Goal: Task Accomplishment & Management: Use online tool/utility

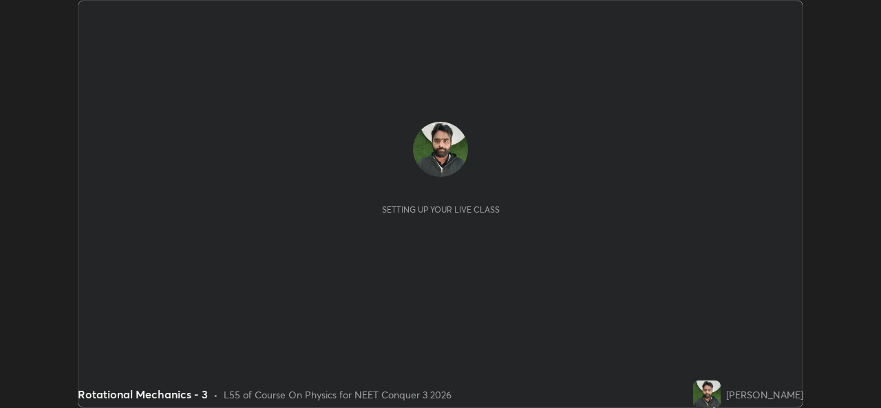
scroll to position [408, 880]
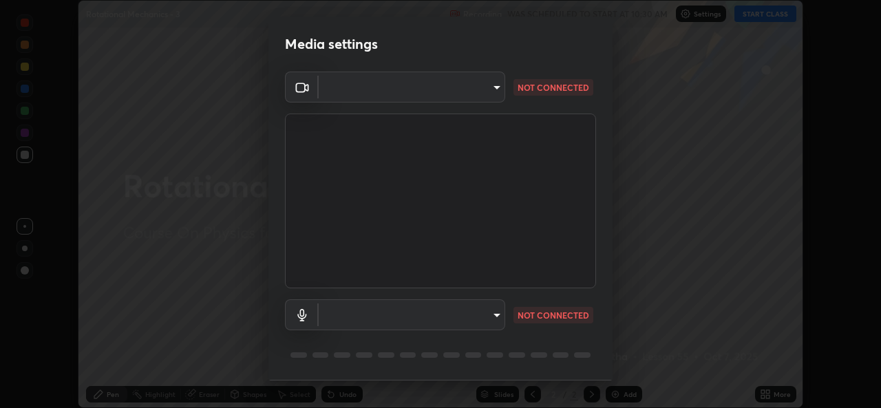
type input "9788daf0cbf52dd0d374ba9f0d4f11576c03820bc15fcf9a4a11f890b69d92bf"
type input "345f5d8304a1ab30e3d14ed5696ced08ebab0189725ef91838db04cd8f5619d4"
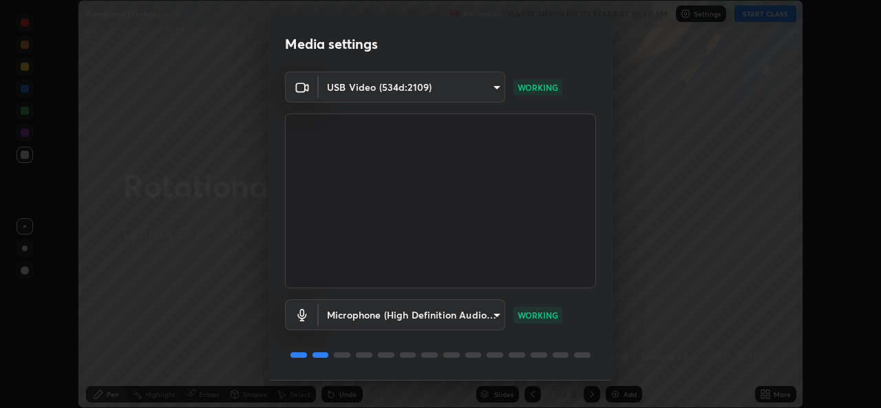
scroll to position [43, 0]
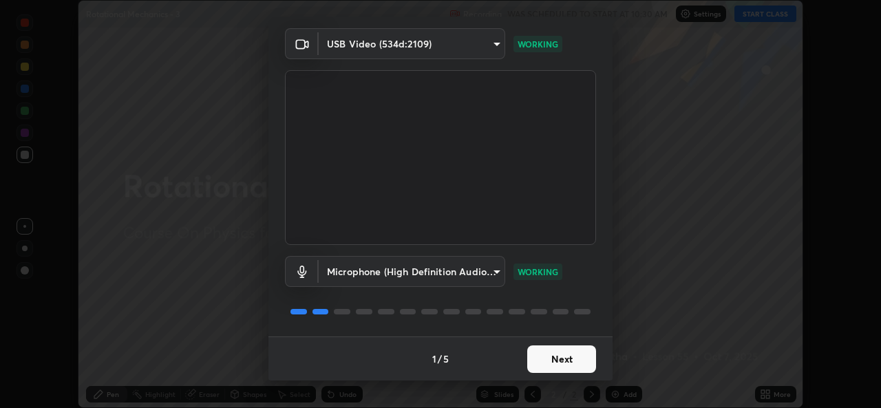
click at [560, 353] on button "Next" at bounding box center [561, 359] width 69 height 28
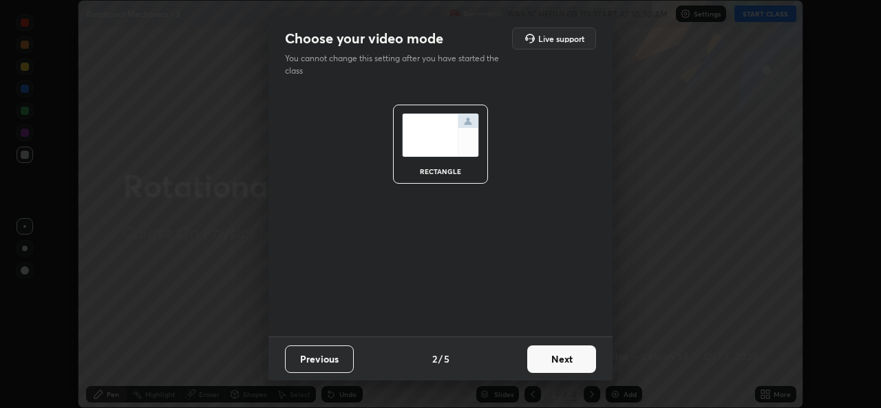
scroll to position [0, 0]
click at [555, 354] on button "Next" at bounding box center [561, 359] width 69 height 28
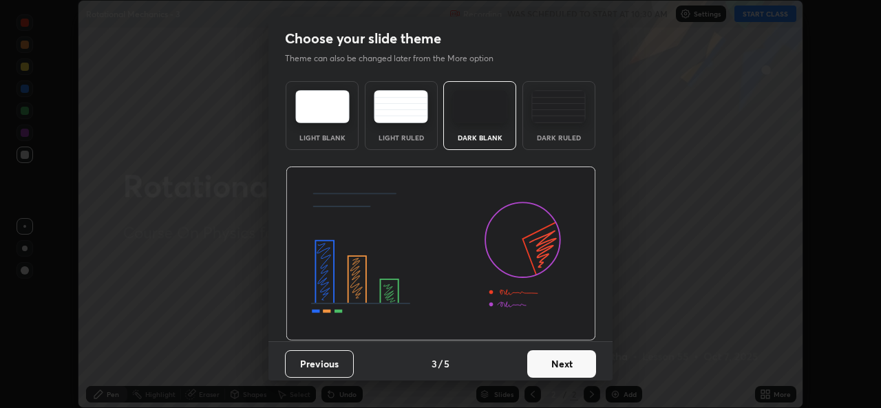
click at [556, 359] on button "Next" at bounding box center [561, 364] width 69 height 28
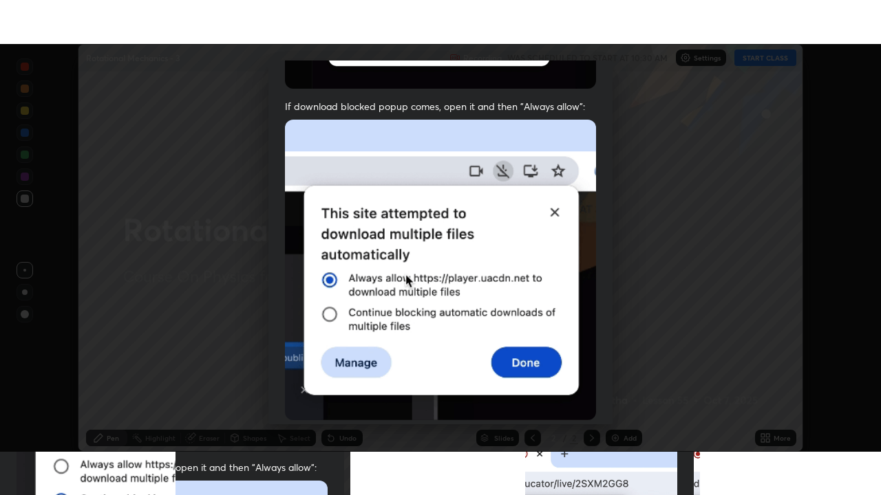
scroll to position [324, 0]
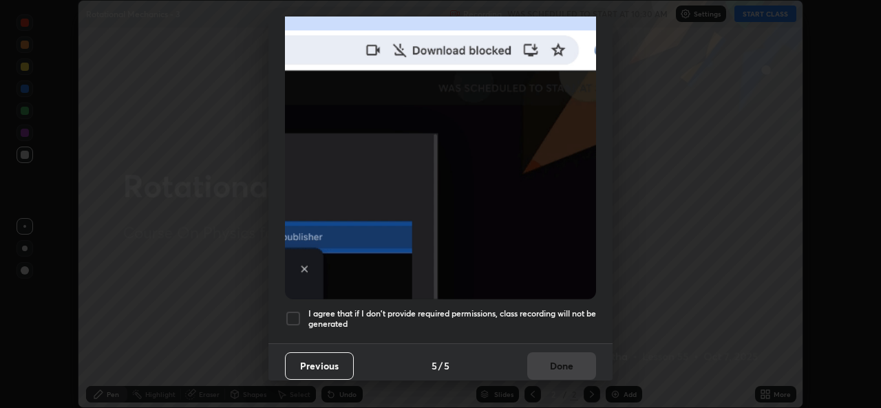
click at [555, 314] on h5 "I agree that if I don't provide required permissions, class recording will not …" at bounding box center [452, 318] width 288 height 21
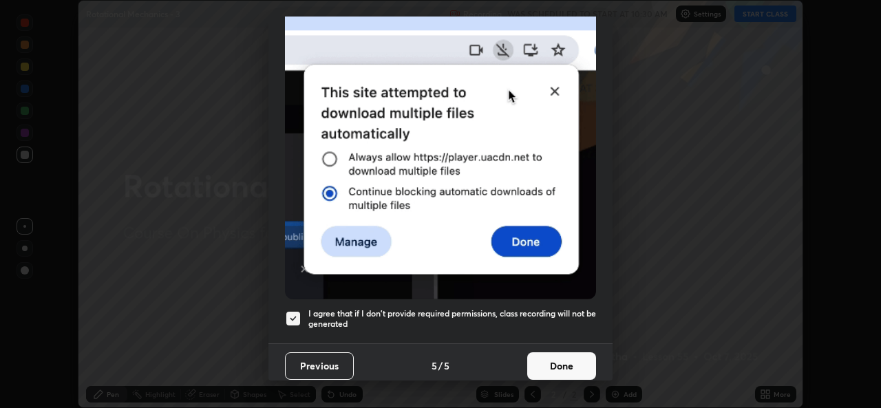
click at [553, 357] on button "Done" at bounding box center [561, 366] width 69 height 28
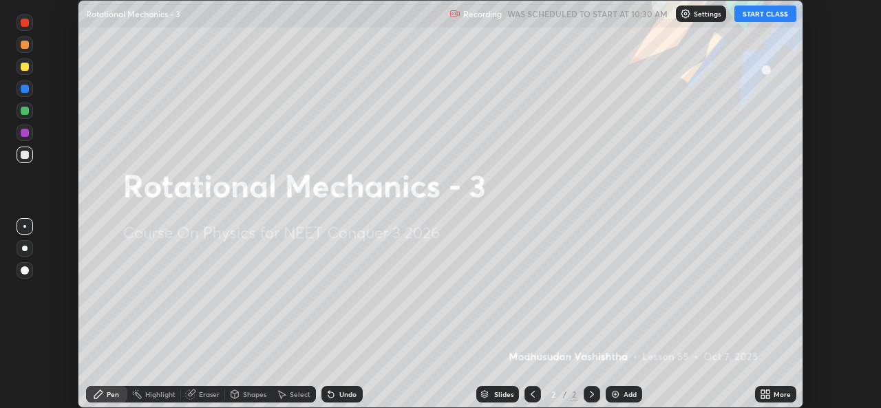
click at [762, 19] on button "START CLASS" at bounding box center [765, 14] width 62 height 17
click at [618, 393] on img at bounding box center [615, 394] width 11 height 11
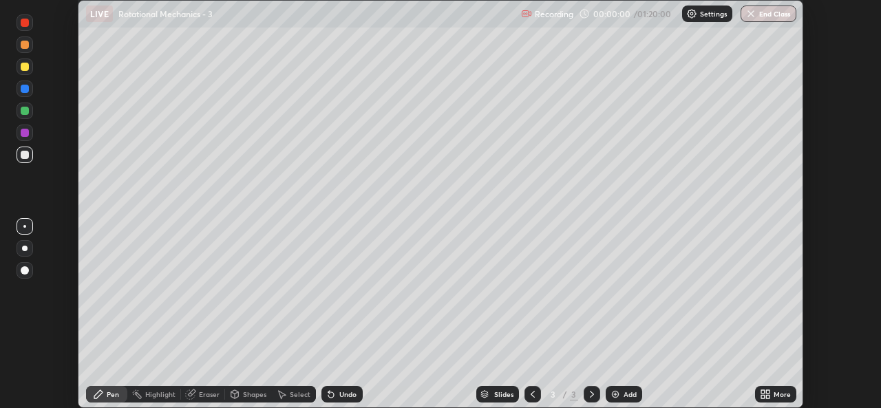
click at [775, 396] on div "More" at bounding box center [781, 394] width 17 height 7
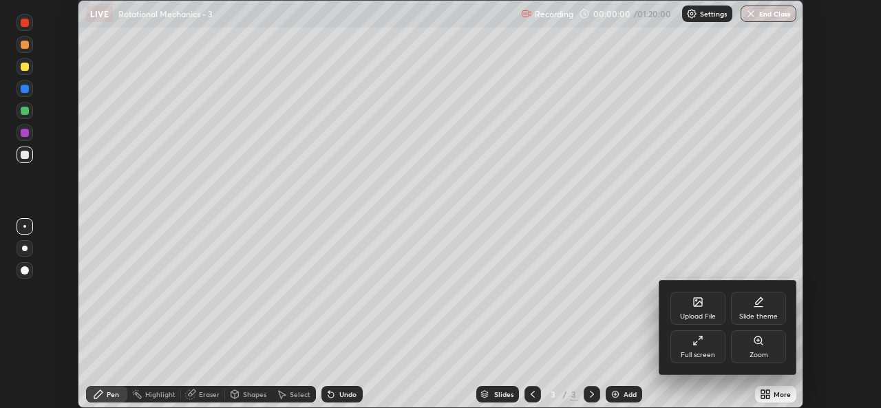
click at [698, 341] on icon at bounding box center [697, 340] width 11 height 11
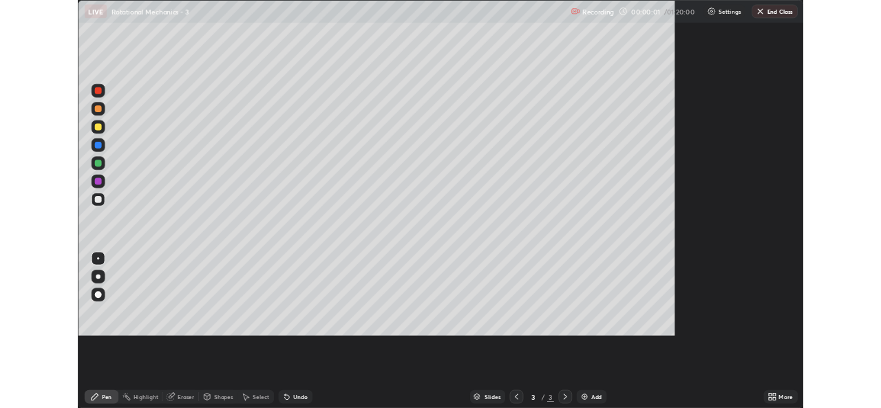
scroll to position [495, 881]
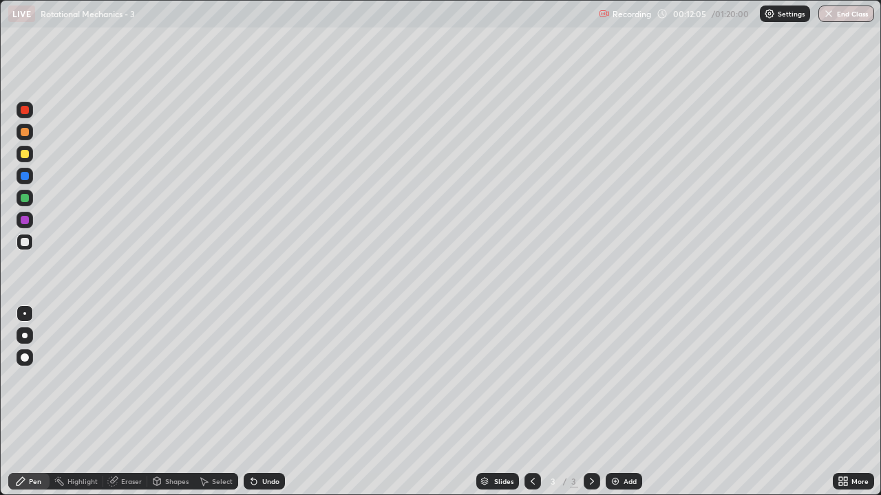
click at [130, 407] on div "Eraser" at bounding box center [131, 481] width 21 height 7
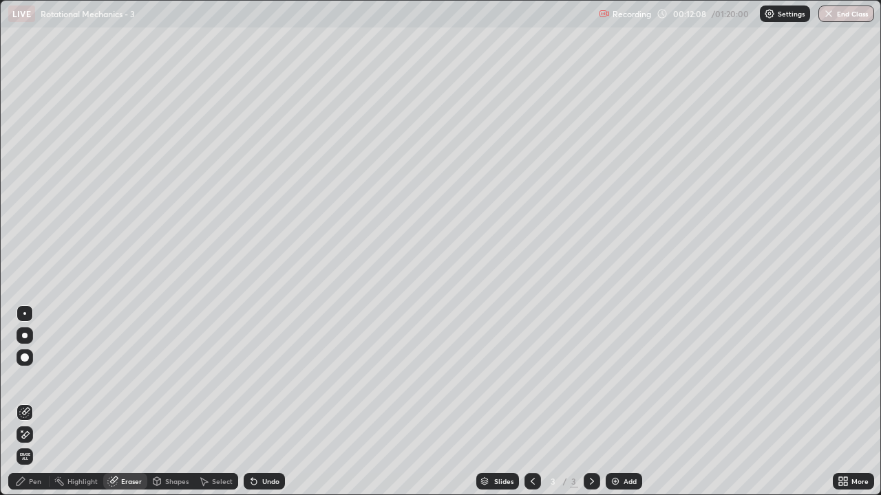
click at [34, 407] on div "Pen" at bounding box center [35, 481] width 12 height 7
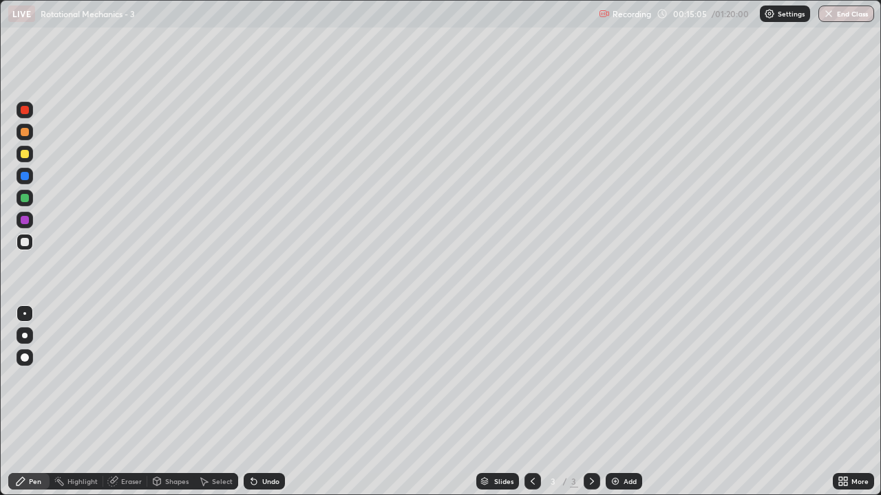
click at [89, 407] on div "Highlight" at bounding box center [82, 481] width 30 height 7
click at [25, 407] on icon at bounding box center [20, 481] width 11 height 11
click at [128, 407] on div "Eraser" at bounding box center [125, 481] width 44 height 17
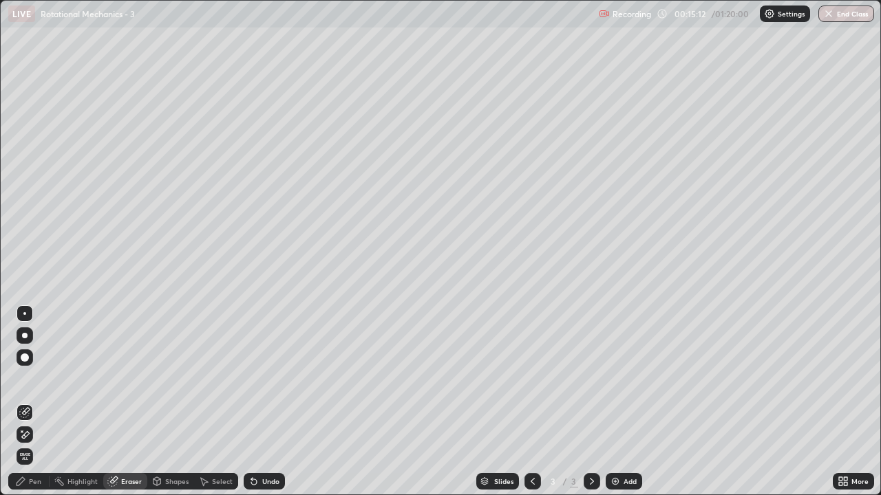
click at [25, 407] on icon at bounding box center [20, 481] width 11 height 11
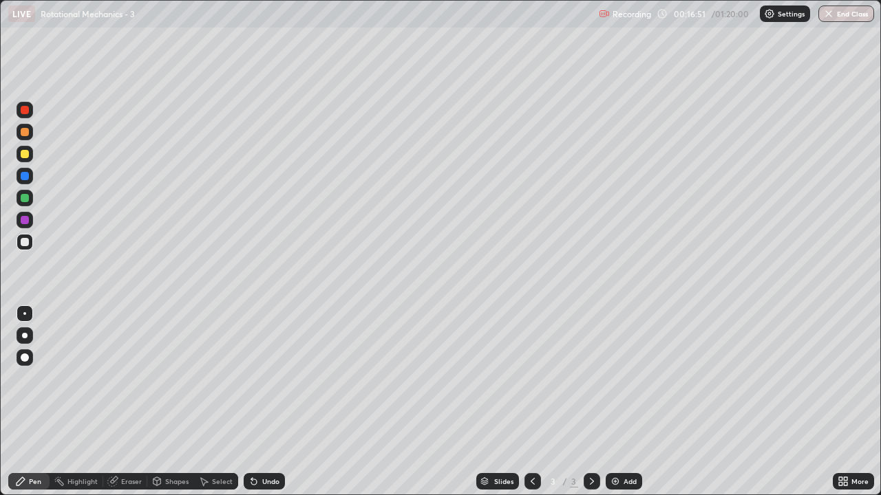
click at [634, 407] on div "Add" at bounding box center [629, 481] width 13 height 7
click at [127, 407] on div "Eraser" at bounding box center [131, 481] width 21 height 7
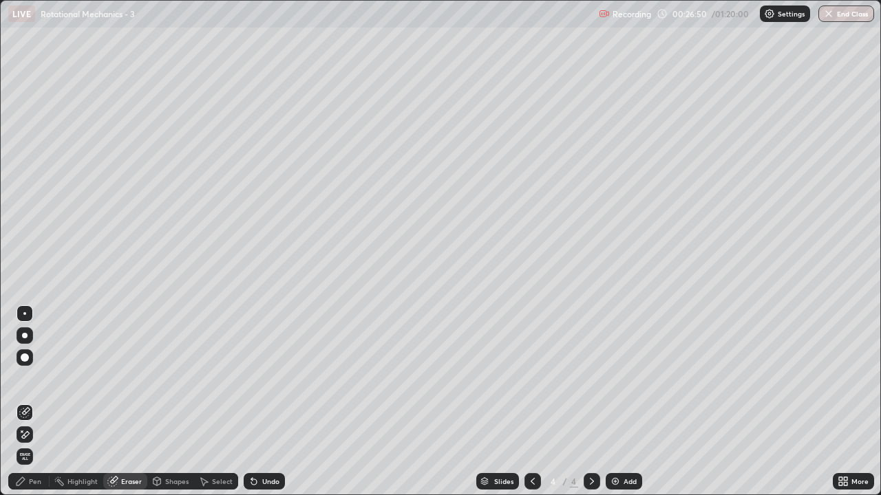
click at [34, 407] on div "Pen" at bounding box center [28, 481] width 41 height 17
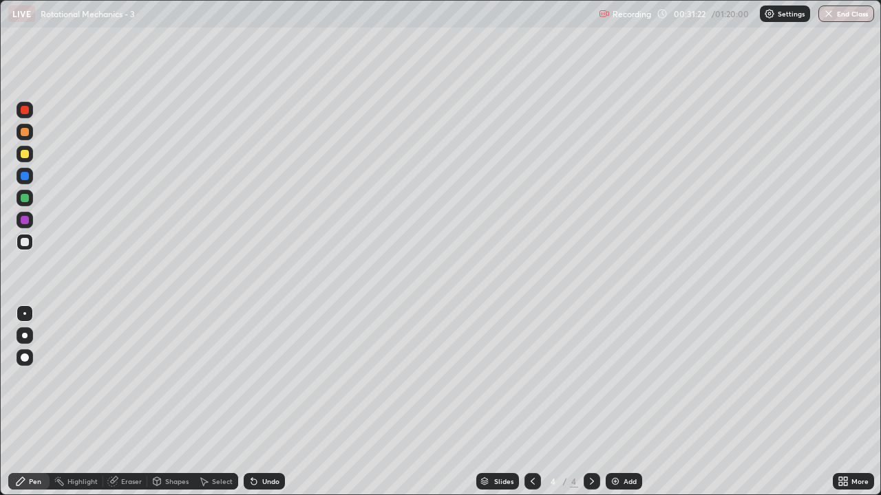
click at [626, 407] on div "Add" at bounding box center [623, 481] width 36 height 17
click at [531, 407] on icon at bounding box center [532, 481] width 11 height 11
click at [590, 407] on icon at bounding box center [591, 481] width 11 height 11
click at [127, 407] on div "Eraser" at bounding box center [125, 481] width 44 height 17
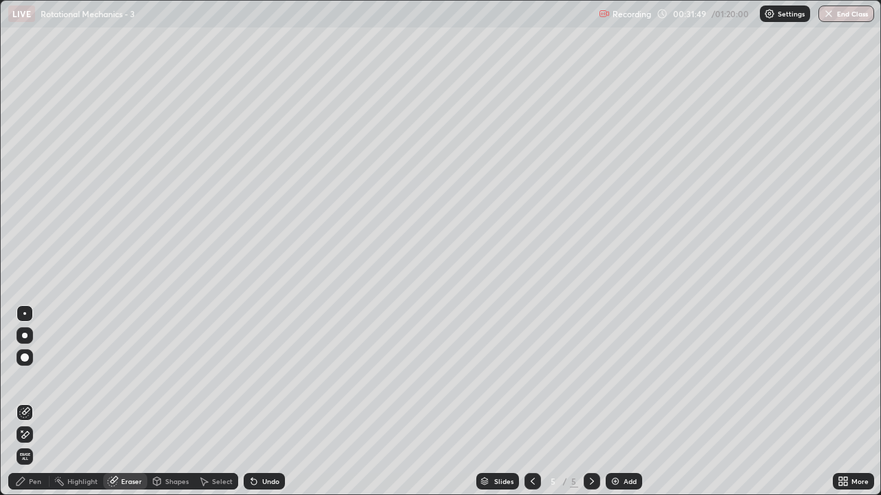
click at [34, 407] on div "Pen" at bounding box center [28, 481] width 41 height 17
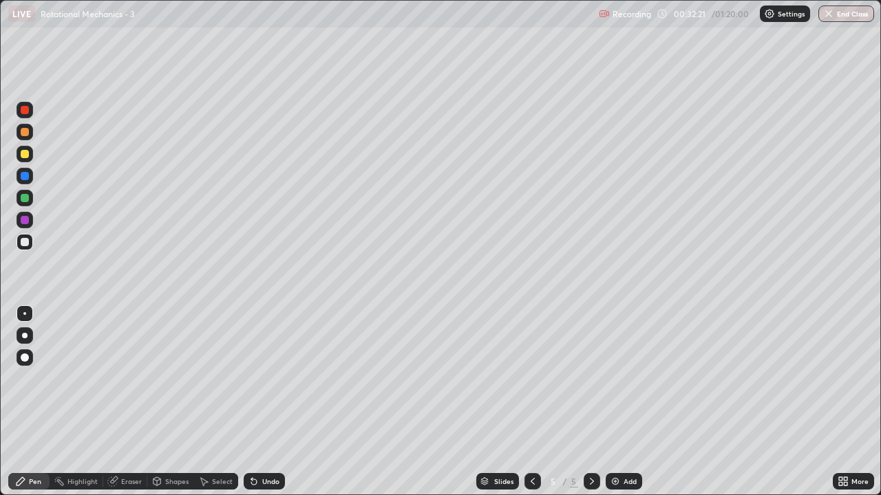
click at [125, 407] on div "Eraser" at bounding box center [131, 481] width 21 height 7
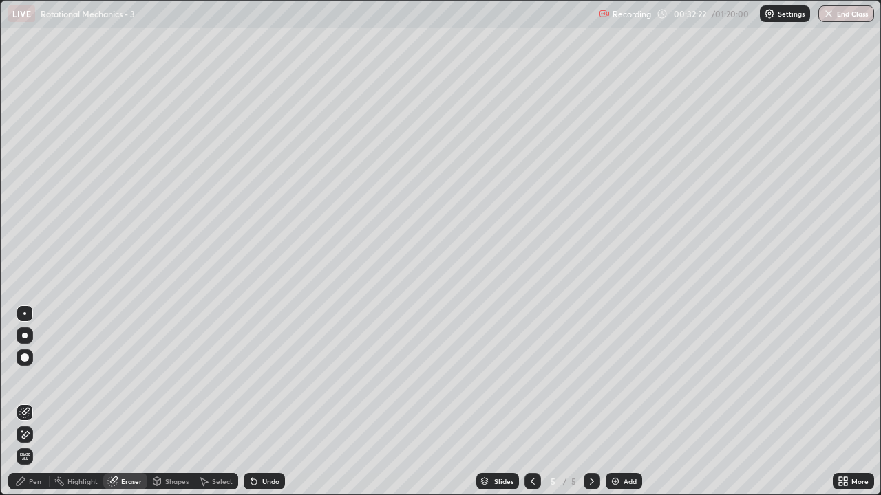
click at [32, 407] on div "Pen" at bounding box center [28, 481] width 41 height 17
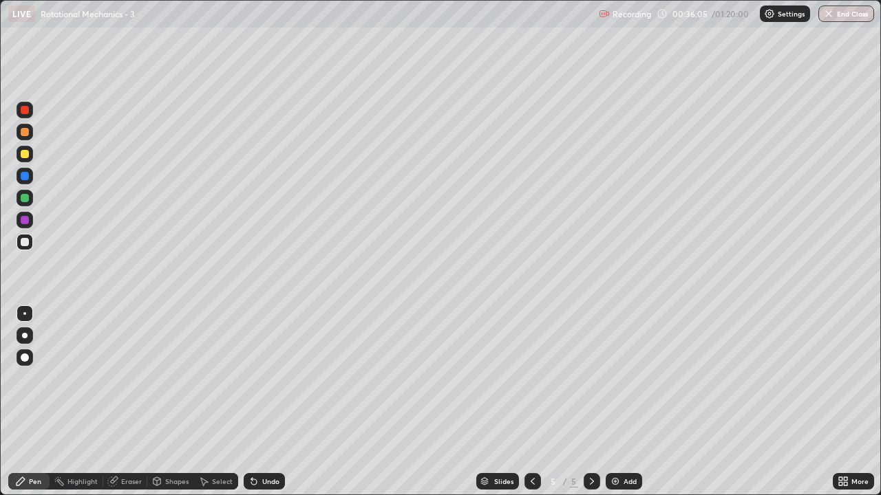
click at [532, 407] on icon at bounding box center [532, 481] width 11 height 11
click at [590, 407] on icon at bounding box center [592, 481] width 4 height 7
click at [626, 407] on div "Add" at bounding box center [629, 481] width 13 height 7
click at [623, 407] on div "Add" at bounding box center [629, 481] width 13 height 7
click at [131, 407] on div "Eraser" at bounding box center [131, 481] width 21 height 7
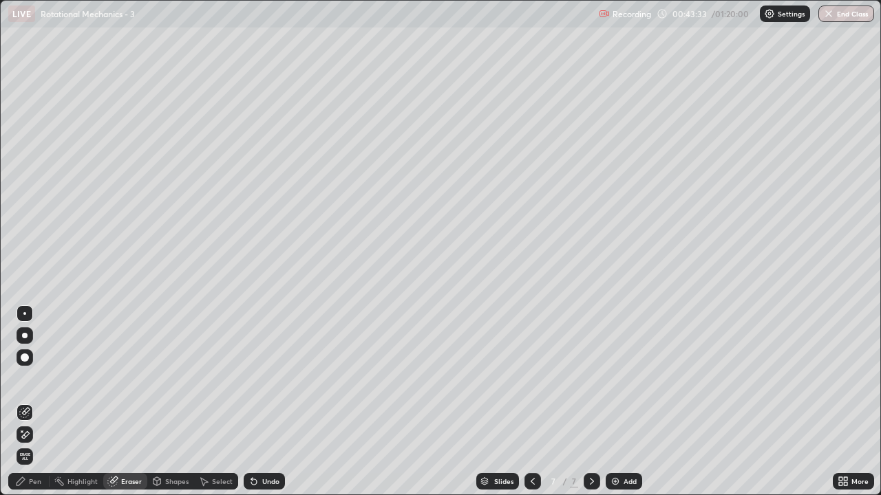
click at [37, 407] on div "Pen" at bounding box center [35, 481] width 12 height 7
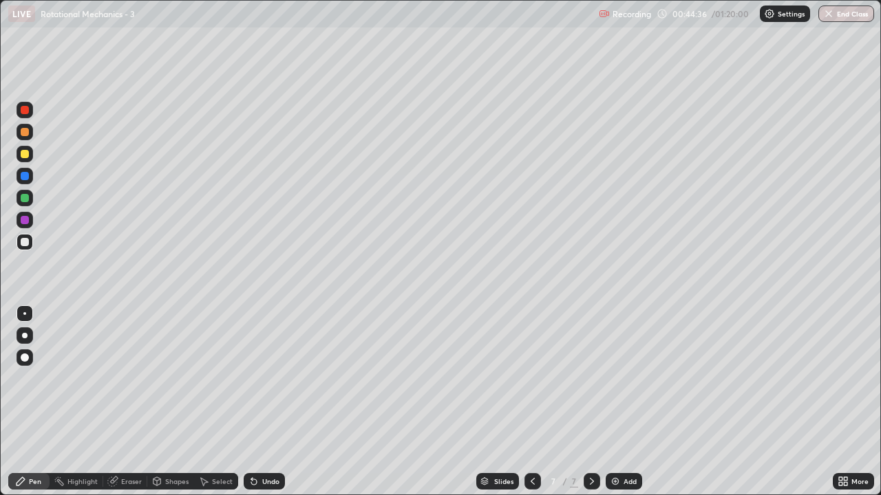
click at [39, 407] on div "Pen" at bounding box center [35, 481] width 12 height 7
click at [123, 407] on div "Eraser" at bounding box center [131, 481] width 21 height 7
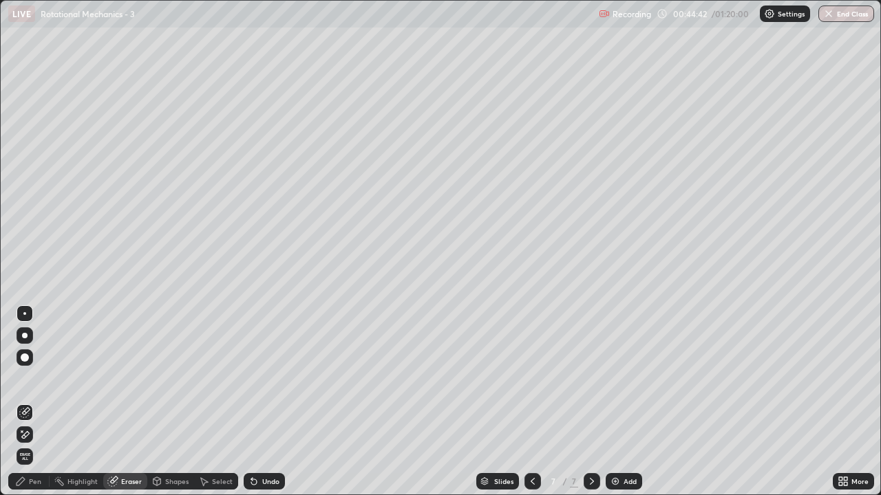
click at [39, 407] on div "Pen" at bounding box center [35, 481] width 12 height 7
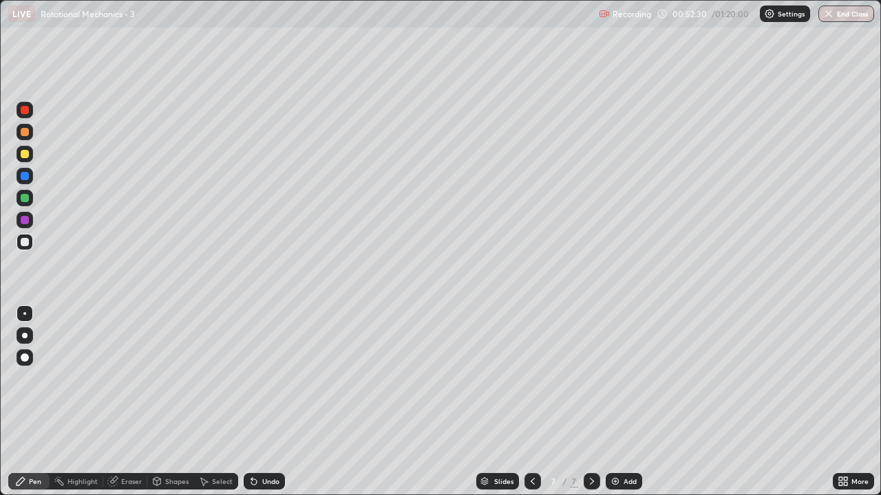
click at [611, 407] on img at bounding box center [615, 481] width 11 height 11
click at [129, 407] on div "Eraser" at bounding box center [131, 481] width 21 height 7
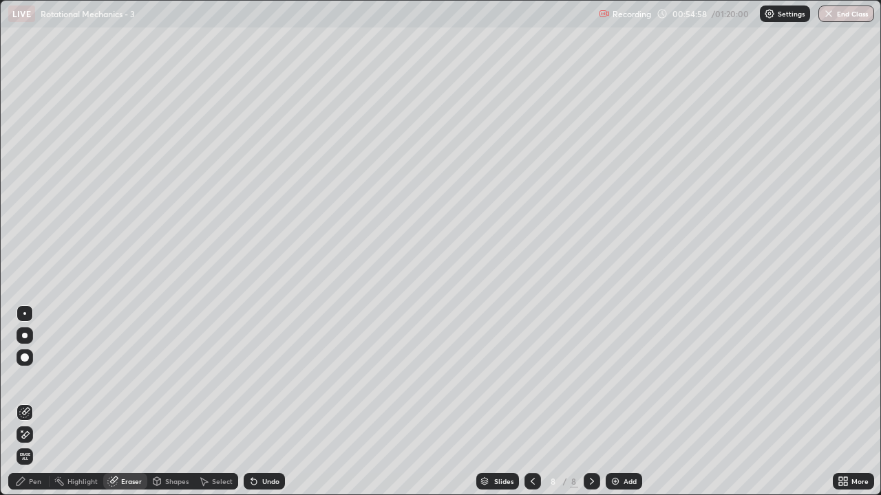
click at [32, 407] on div "Pen" at bounding box center [35, 481] width 12 height 7
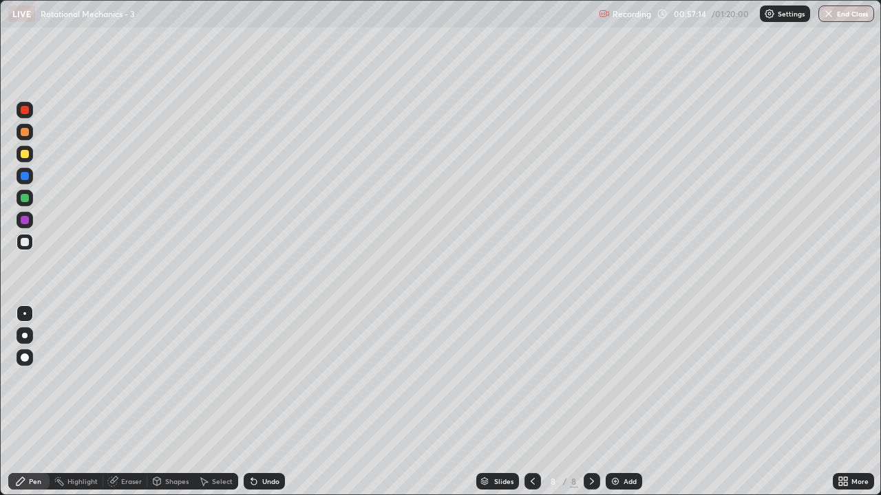
click at [591, 407] on icon at bounding box center [591, 481] width 11 height 11
click at [619, 407] on img at bounding box center [615, 481] width 11 height 11
click at [131, 407] on div "Eraser" at bounding box center [131, 481] width 21 height 7
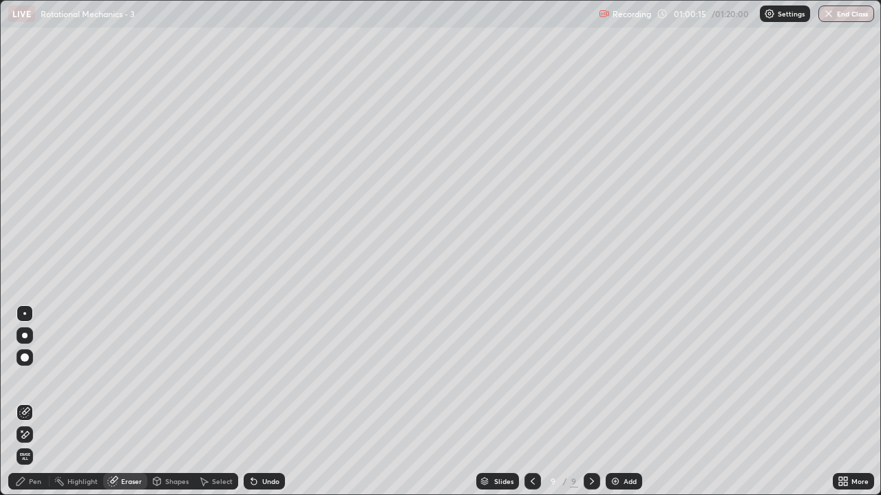
click at [36, 407] on div "Pen" at bounding box center [35, 481] width 12 height 7
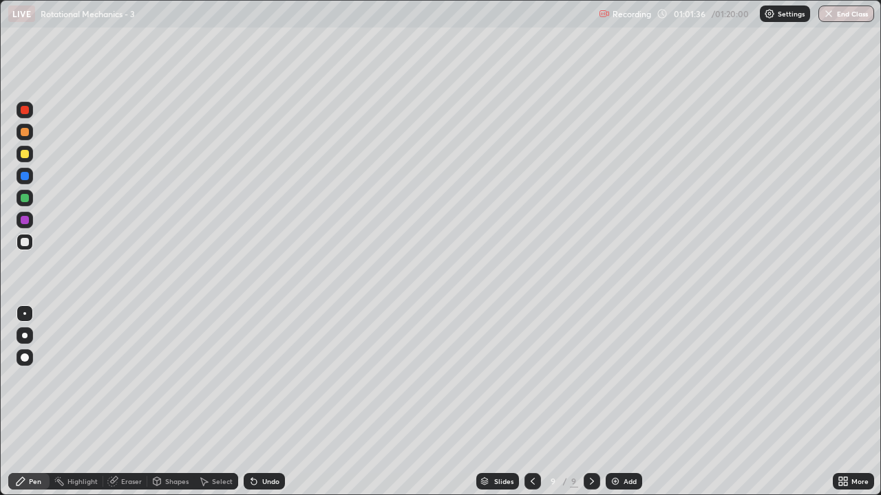
click at [531, 407] on icon at bounding box center [532, 481] width 11 height 11
click at [531, 407] on div at bounding box center [532, 481] width 17 height 17
click at [531, 407] on icon at bounding box center [532, 481] width 11 height 11
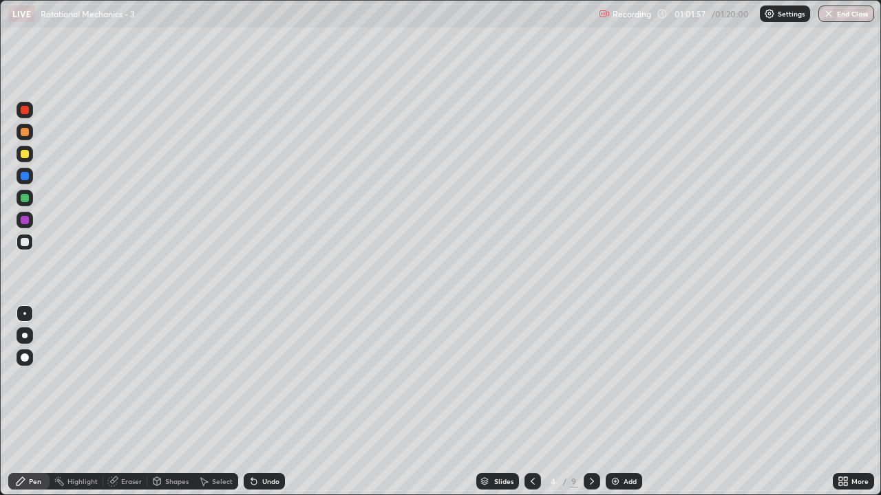
click at [590, 407] on icon at bounding box center [591, 481] width 11 height 11
click at [592, 407] on icon at bounding box center [591, 481] width 11 height 11
click at [589, 407] on icon at bounding box center [591, 481] width 11 height 11
click at [590, 407] on icon at bounding box center [591, 481] width 11 height 11
click at [592, 407] on icon at bounding box center [591, 481] width 11 height 11
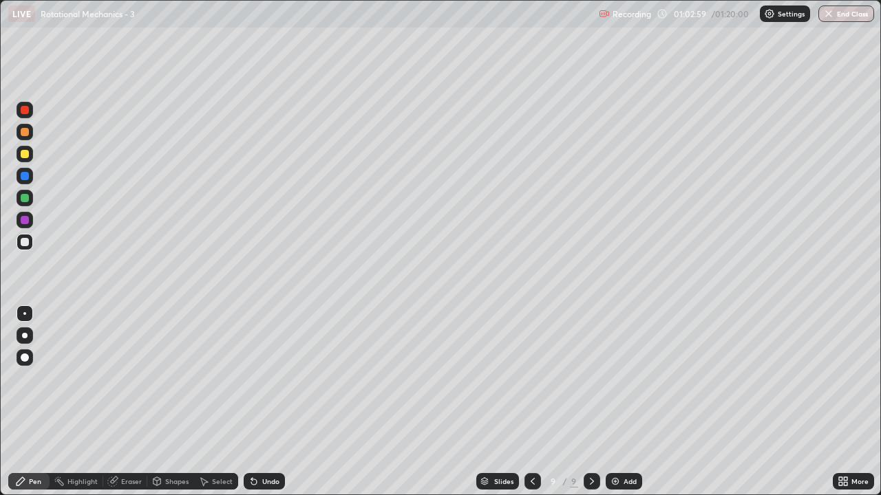
click at [530, 407] on icon at bounding box center [532, 481] width 4 height 7
click at [531, 407] on icon at bounding box center [532, 481] width 11 height 11
click at [536, 407] on icon at bounding box center [532, 481] width 11 height 11
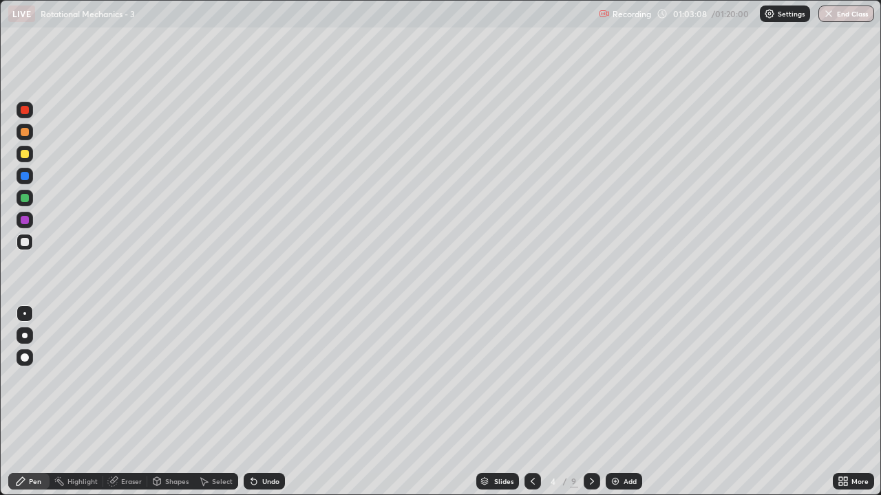
click at [590, 407] on icon at bounding box center [591, 481] width 11 height 11
click at [592, 407] on icon at bounding box center [591, 481] width 11 height 11
click at [590, 407] on icon at bounding box center [592, 481] width 4 height 7
click at [590, 407] on icon at bounding box center [591, 481] width 11 height 11
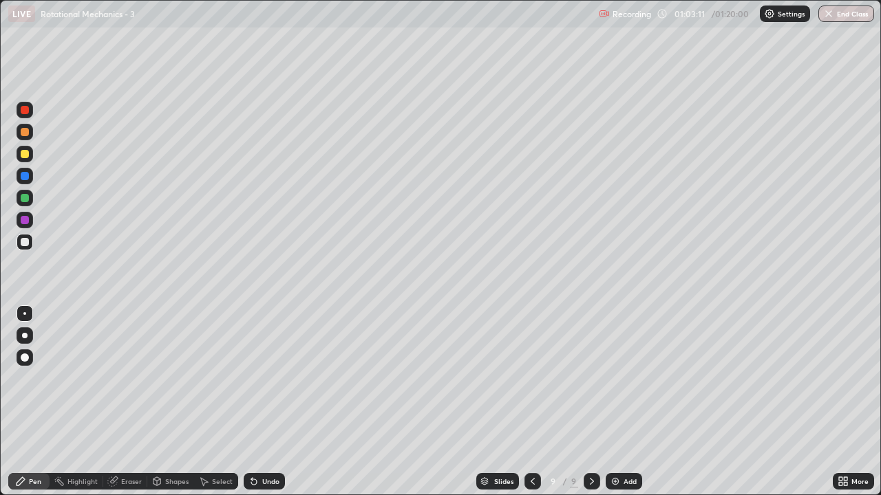
click at [589, 407] on icon at bounding box center [591, 481] width 11 height 11
click at [625, 407] on div "Add" at bounding box center [629, 481] width 13 height 7
click at [623, 407] on div "Add" at bounding box center [629, 481] width 13 height 7
click at [129, 407] on div "Eraser" at bounding box center [131, 481] width 21 height 7
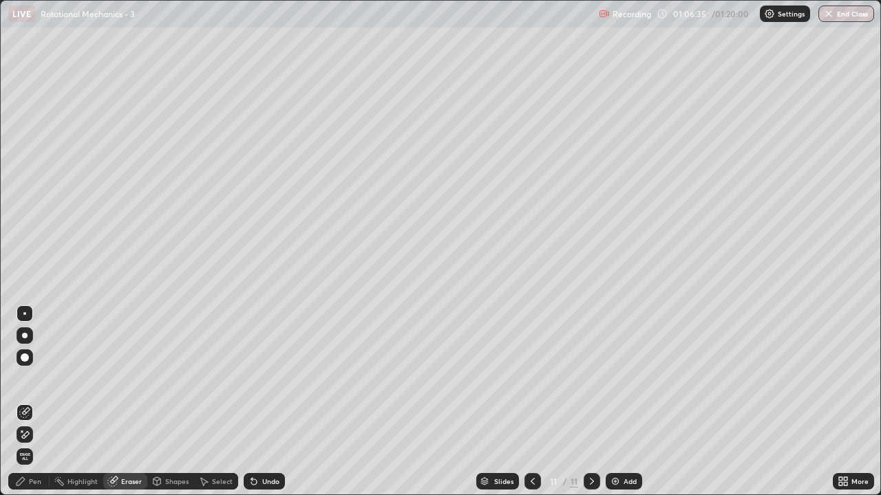
click at [37, 407] on div "Pen" at bounding box center [28, 481] width 41 height 17
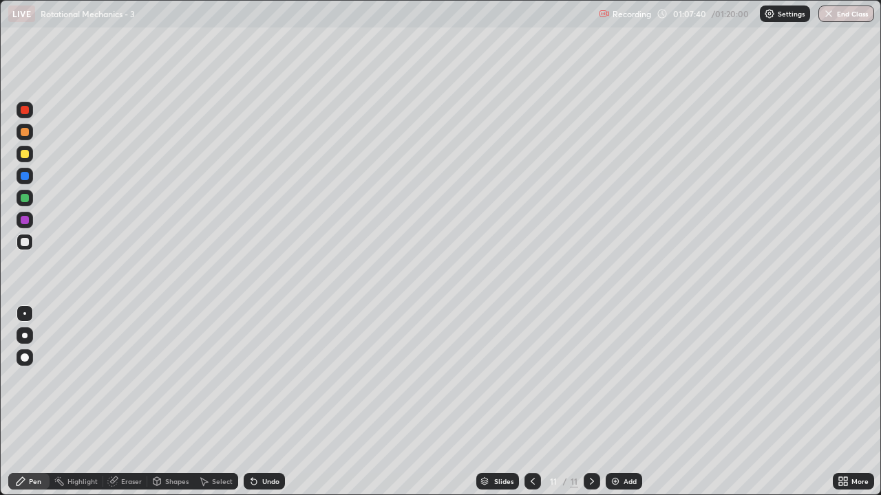
click at [528, 407] on icon at bounding box center [532, 481] width 11 height 11
click at [524, 407] on div at bounding box center [532, 481] width 17 height 17
click at [590, 407] on icon at bounding box center [592, 481] width 4 height 7
click at [590, 407] on icon at bounding box center [591, 481] width 11 height 11
click at [531, 407] on icon at bounding box center [532, 481] width 11 height 11
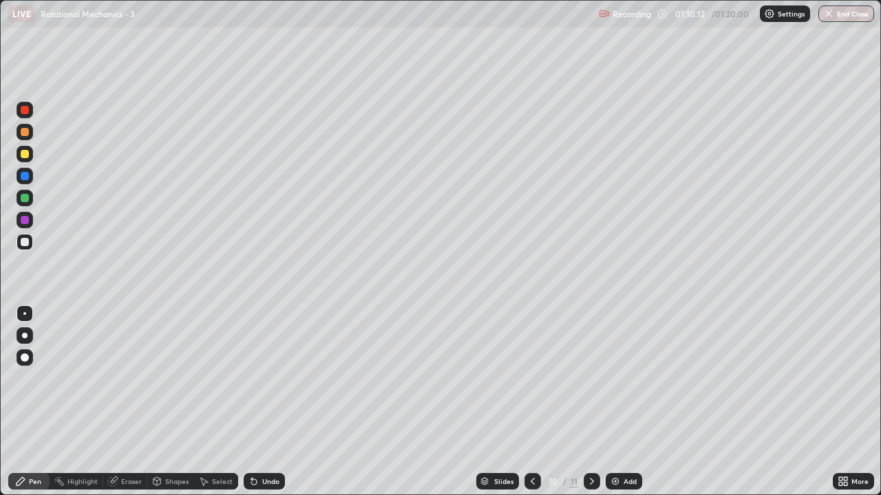
click at [531, 407] on icon at bounding box center [532, 481] width 11 height 11
click at [528, 407] on icon at bounding box center [532, 481] width 11 height 11
click at [530, 407] on div at bounding box center [532, 481] width 17 height 17
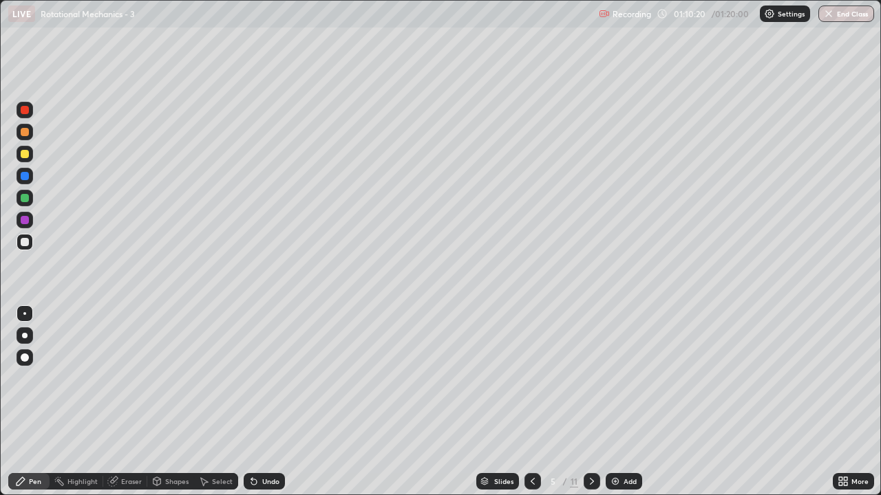
click at [585, 407] on div at bounding box center [591, 481] width 17 height 17
click at [589, 407] on icon at bounding box center [591, 481] width 11 height 11
click at [527, 407] on icon at bounding box center [532, 481] width 11 height 11
click at [590, 407] on icon at bounding box center [592, 481] width 4 height 7
click at [590, 407] on icon at bounding box center [591, 481] width 11 height 11
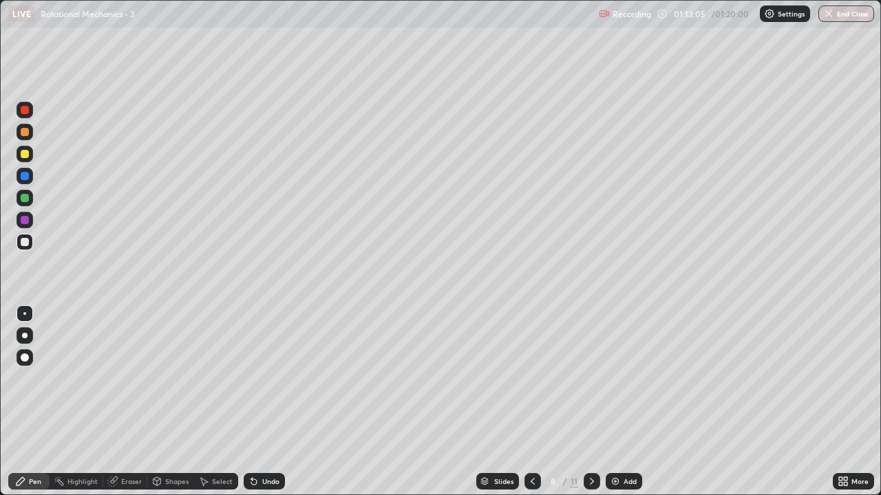
click at [590, 407] on icon at bounding box center [591, 481] width 11 height 11
click at [592, 407] on icon at bounding box center [591, 481] width 11 height 11
click at [590, 407] on icon at bounding box center [591, 481] width 11 height 11
click at [592, 407] on icon at bounding box center [591, 481] width 11 height 11
click at [631, 407] on div "Add" at bounding box center [629, 481] width 13 height 7
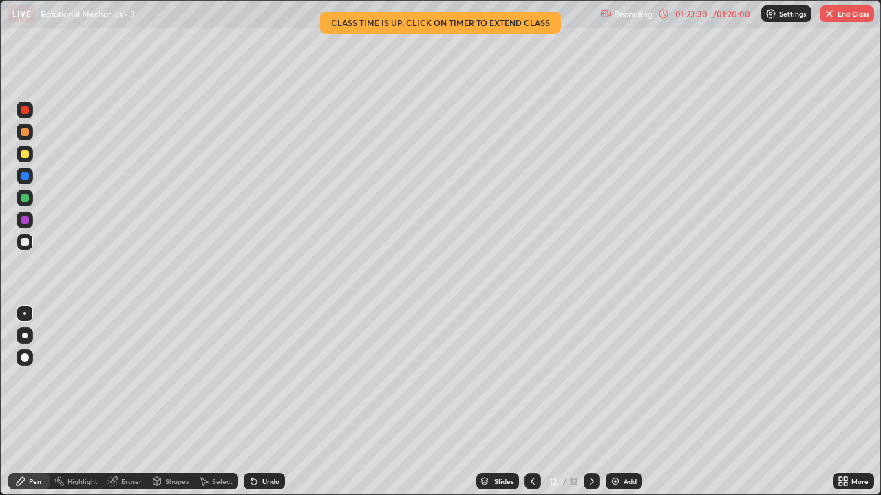
click at [853, 21] on button "End Class" at bounding box center [846, 14] width 54 height 17
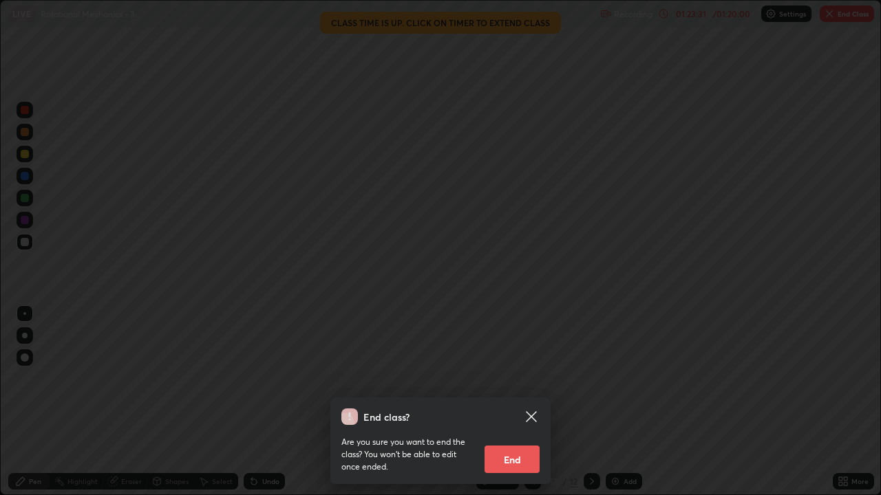
click at [526, 407] on button "End" at bounding box center [511, 460] width 55 height 28
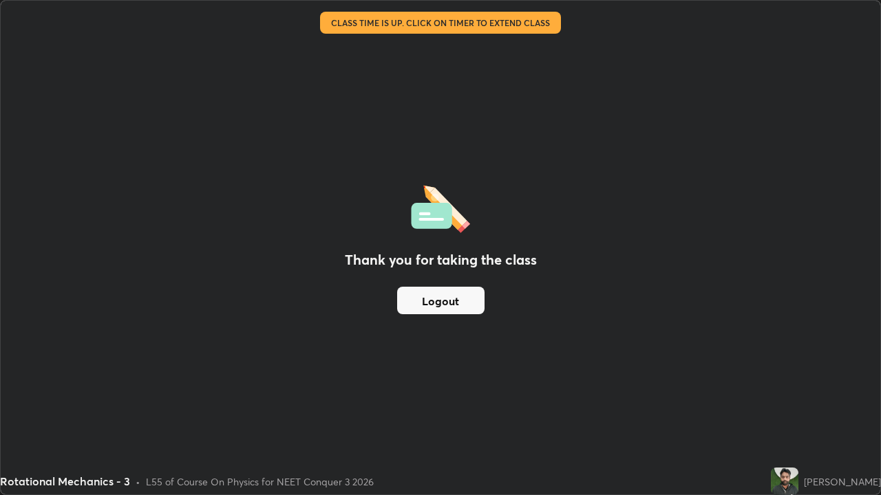
click at [444, 305] on button "Logout" at bounding box center [440, 301] width 87 height 28
click at [444, 299] on button "Logout" at bounding box center [440, 301] width 87 height 28
click at [445, 303] on button "Logout" at bounding box center [440, 301] width 87 height 28
click at [443, 299] on button "Logout" at bounding box center [440, 301] width 87 height 28
click at [440, 301] on button "Logout" at bounding box center [440, 301] width 87 height 28
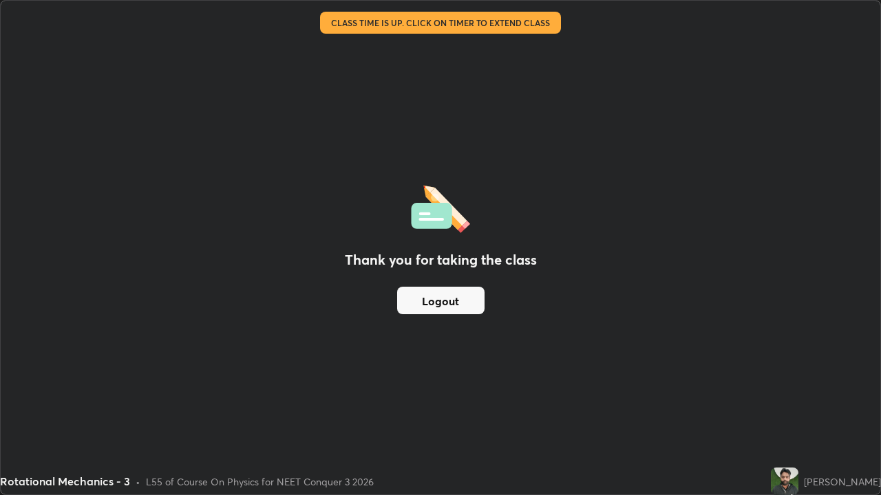
click at [439, 305] on button "Logout" at bounding box center [440, 301] width 87 height 28
click at [436, 305] on button "Logout" at bounding box center [440, 301] width 87 height 28
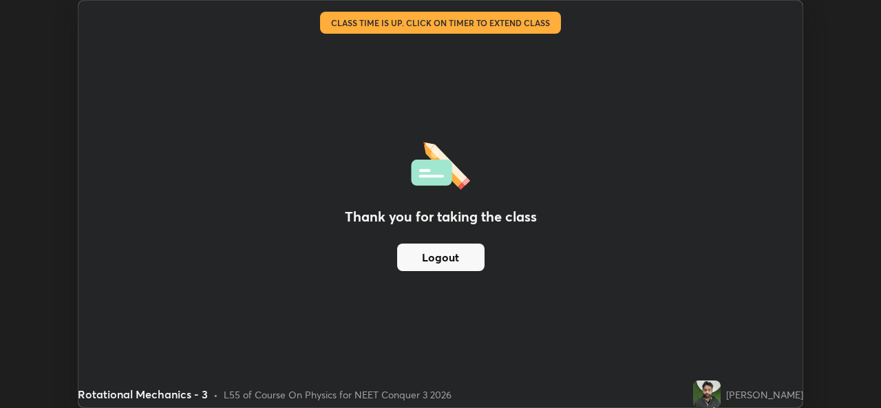
scroll to position [68398, 67925]
